Goal: Task Accomplishment & Management: Manage account settings

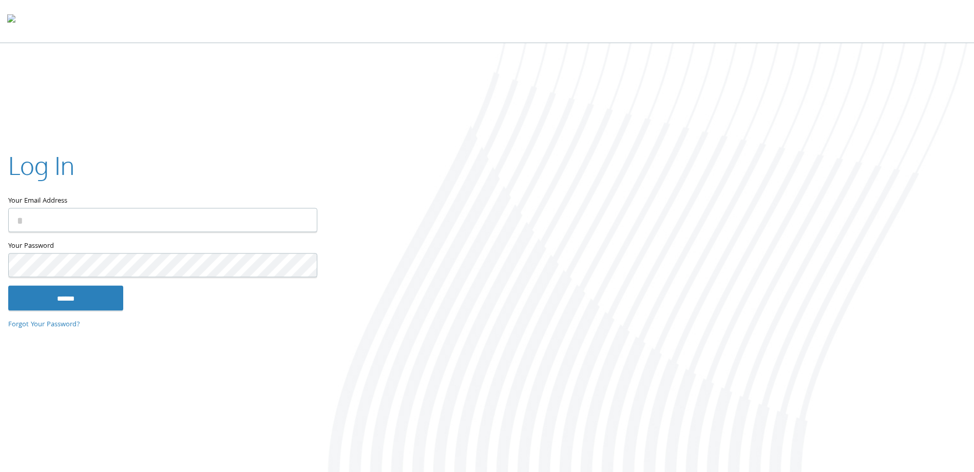
type input "**********"
click at [93, 301] on input "******" at bounding box center [65, 298] width 115 height 25
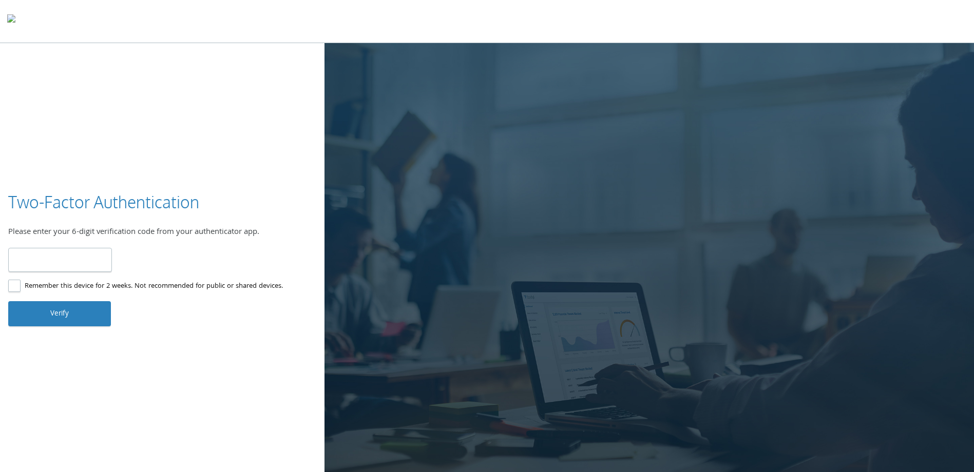
type input "******"
click at [42, 319] on button "Verify" at bounding box center [59, 313] width 103 height 25
